Goal: Entertainment & Leisure: Consume media (video, audio)

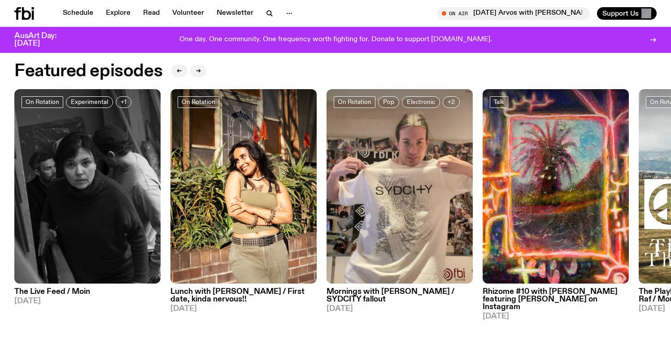
scroll to position [492, 0]
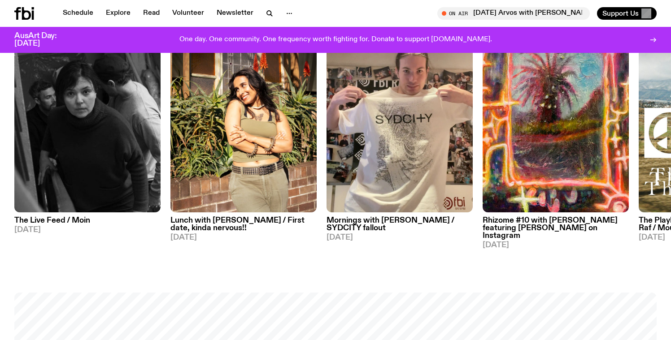
click at [400, 142] on img at bounding box center [400, 115] width 146 height 195
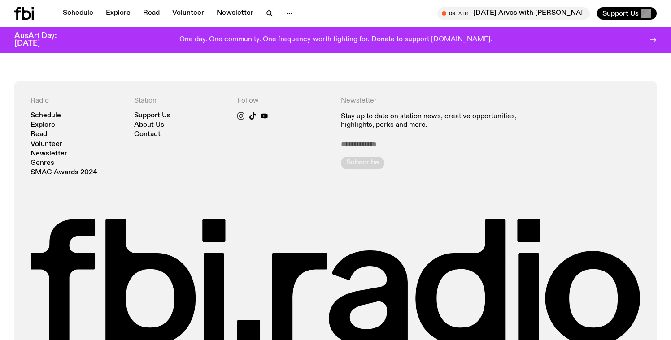
scroll to position [1163, 0]
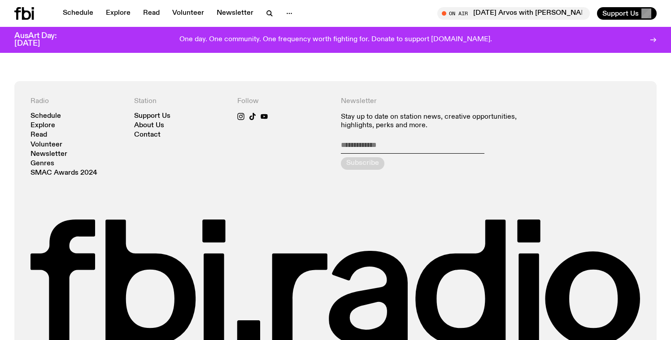
click at [18, 17] on icon at bounding box center [24, 13] width 20 height 13
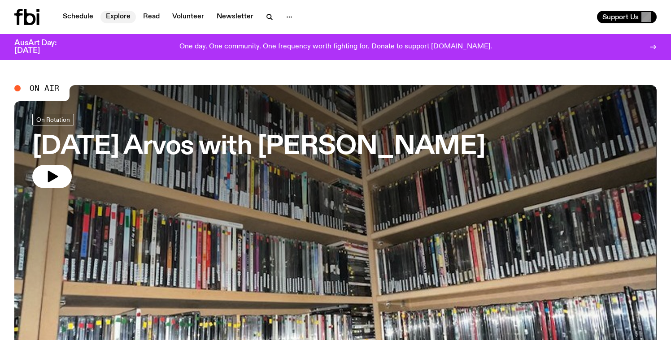
click at [109, 19] on link "Explore" at bounding box center [117, 17] width 35 height 13
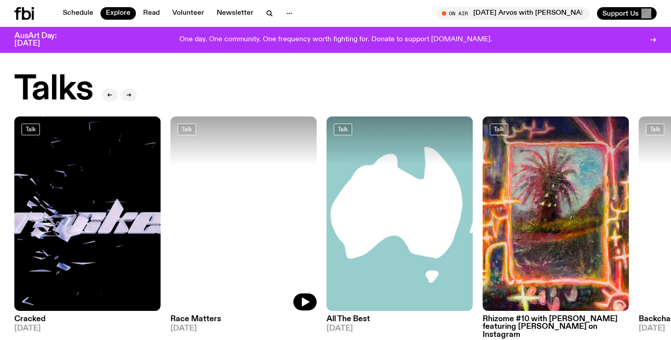
scroll to position [955, 0]
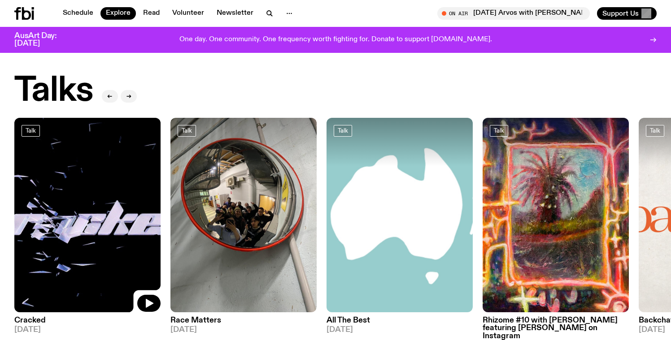
click at [92, 218] on img at bounding box center [87, 215] width 146 height 195
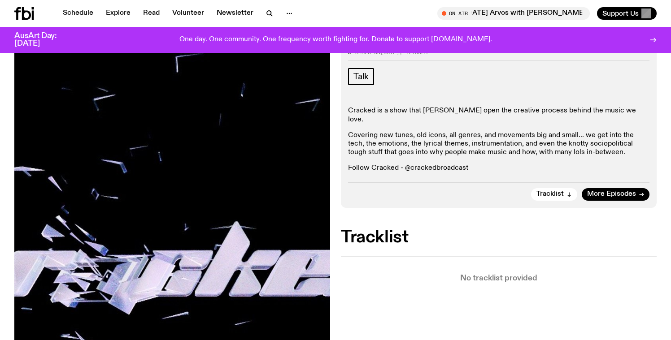
scroll to position [129, 0]
